Goal: Find specific page/section: Find specific page/section

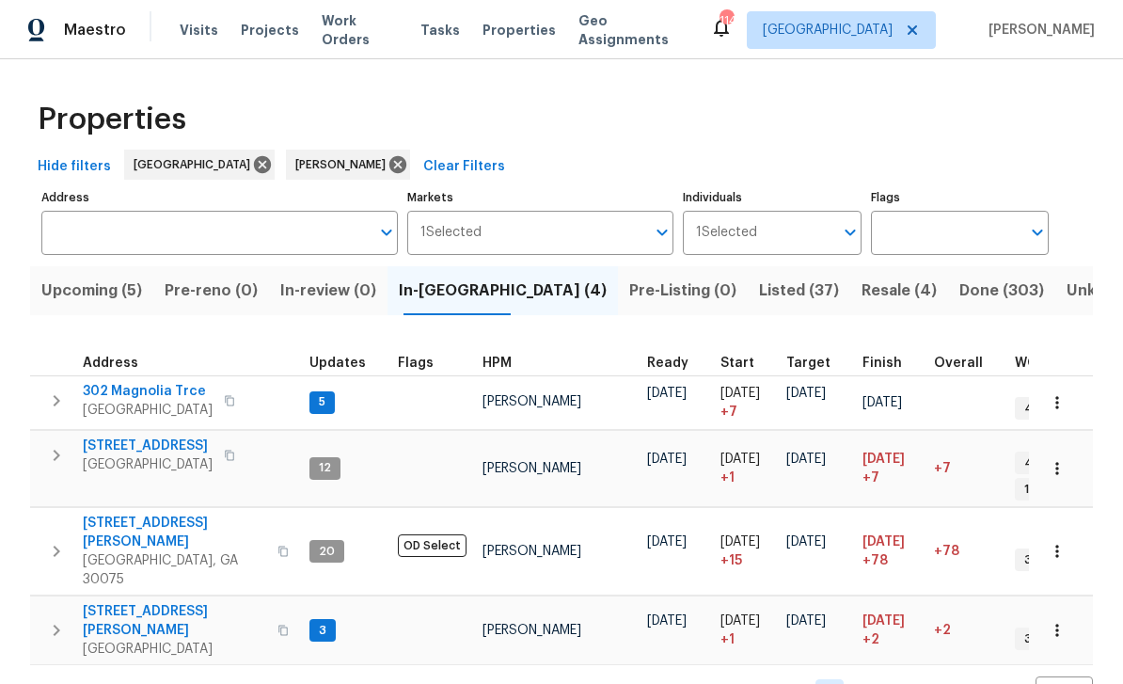
click at [128, 230] on input "Address" at bounding box center [205, 233] width 328 height 44
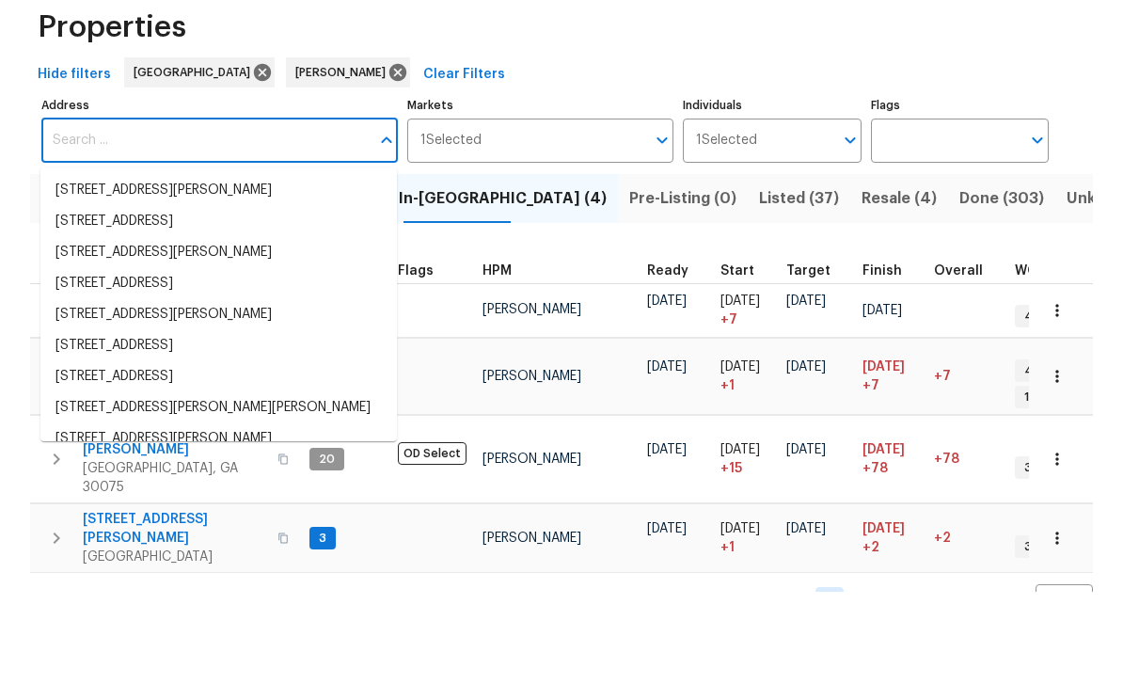
paste input "[STREET_ADDRESS]"
type input "[STREET_ADDRESS]"
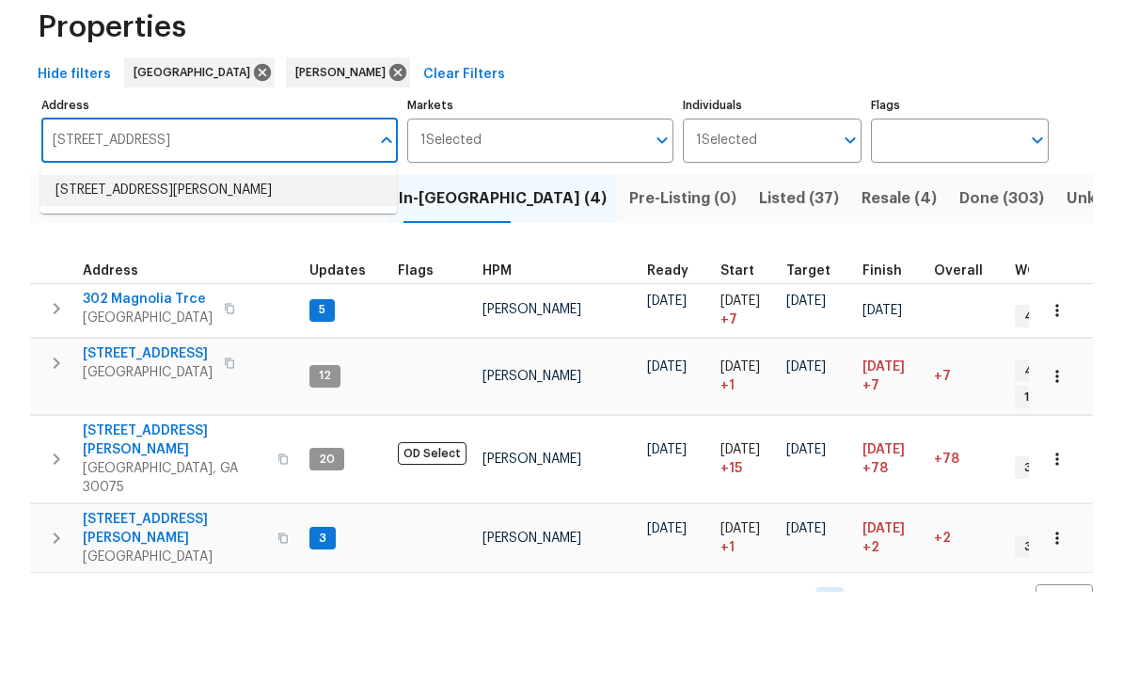
click at [99, 267] on li "[STREET_ADDRESS][PERSON_NAME]" at bounding box center [218, 282] width 356 height 31
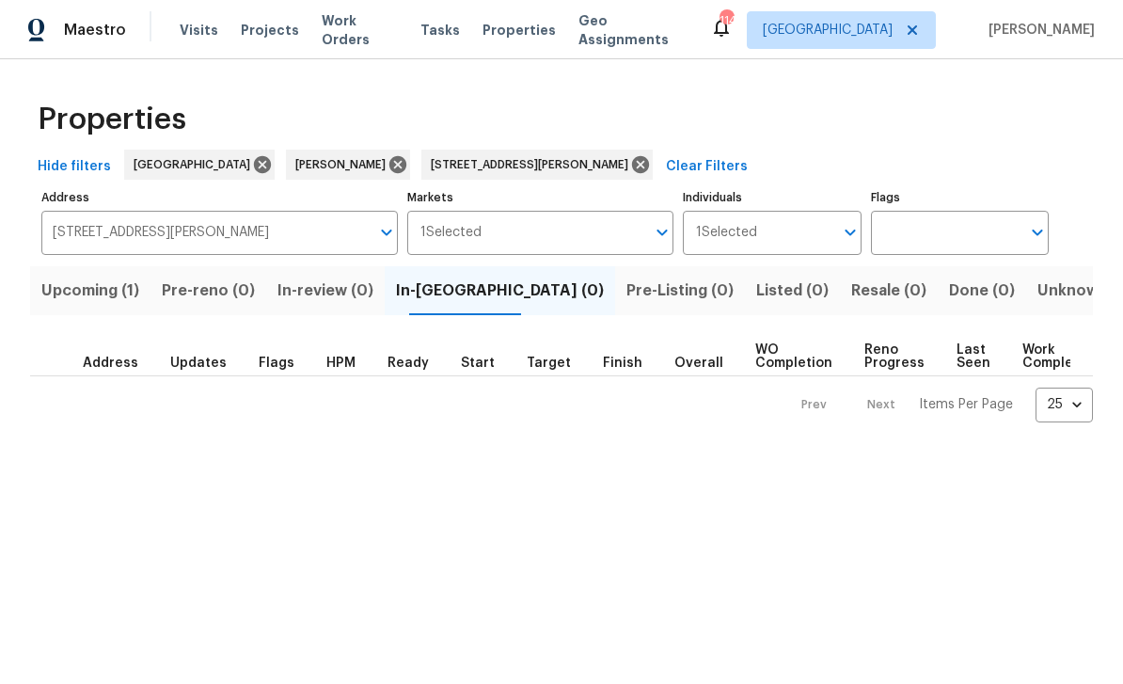
click at [73, 290] on span "Upcoming (1)" at bounding box center [90, 290] width 98 height 26
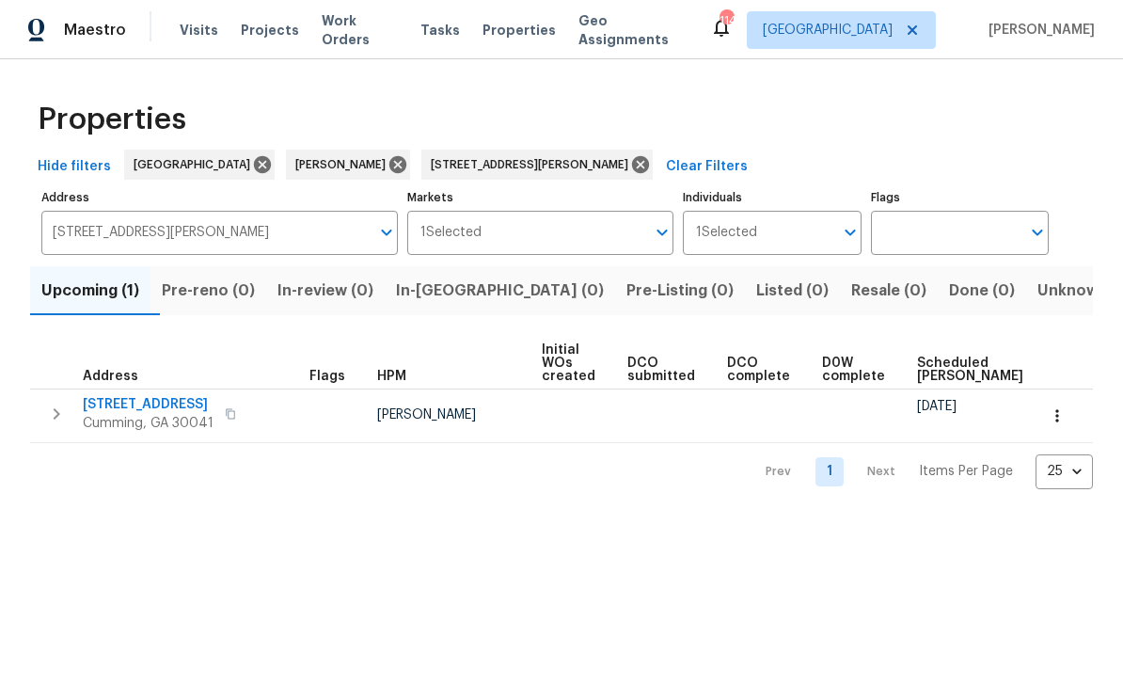
click at [1055, 418] on icon "button" at bounding box center [1057, 415] width 19 height 19
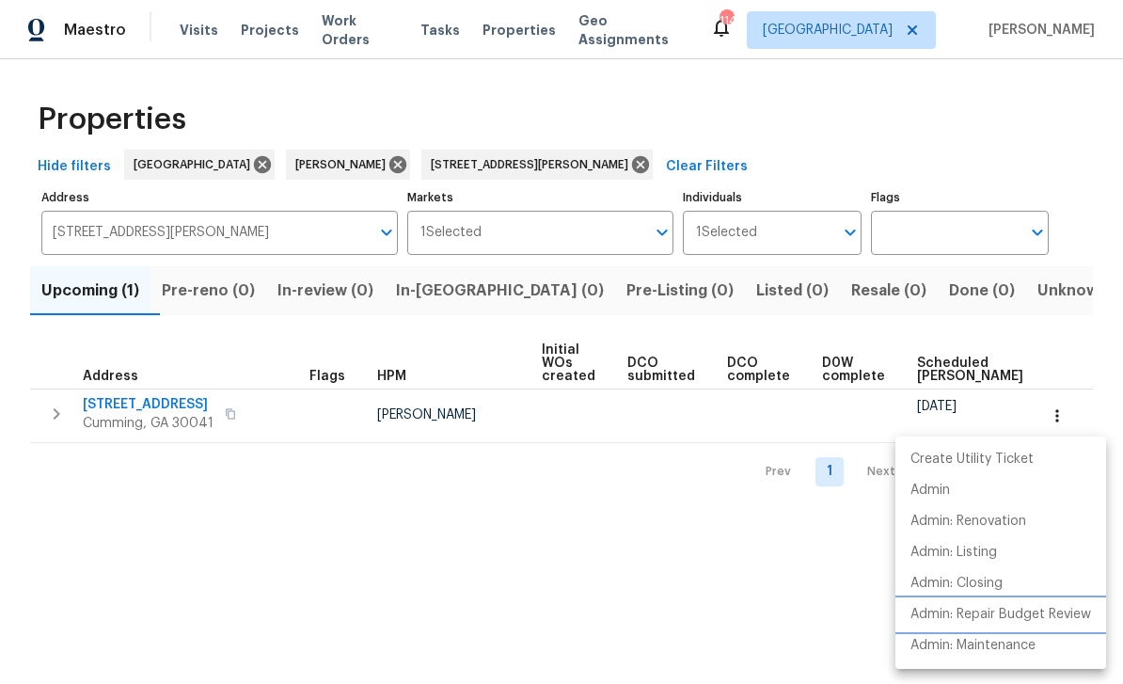
click at [1057, 618] on p "Admin: Repair Budget Review" at bounding box center [1000, 615] width 181 height 20
